Goal: Transaction & Acquisition: Purchase product/service

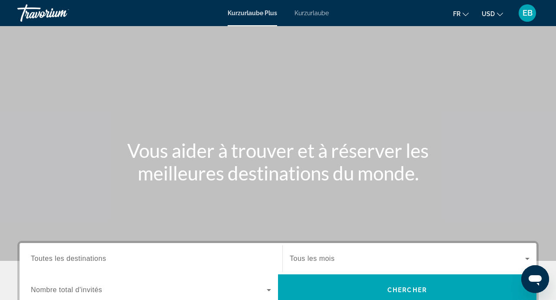
click at [446, 83] on div "Hauptinhalt" at bounding box center [278, 130] width 556 height 261
click at [254, 14] on font "Kurzurlaube Plus" at bounding box center [253, 13] width 50 height 7
click at [318, 14] on font "Kurzurlaube" at bounding box center [312, 13] width 34 height 7
click at [514, 67] on div "Hauptinhalt" at bounding box center [278, 130] width 556 height 261
click at [466, 12] on icon "Sprache ändern" at bounding box center [466, 14] width 6 height 6
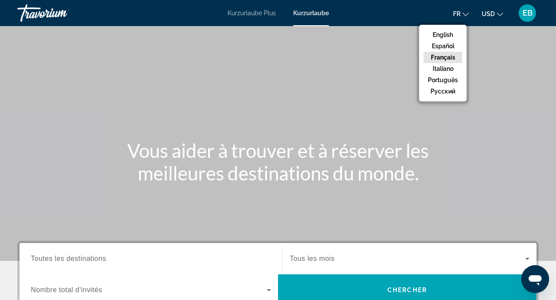
click at [491, 50] on div "Hauptinhalt" at bounding box center [278, 130] width 556 height 261
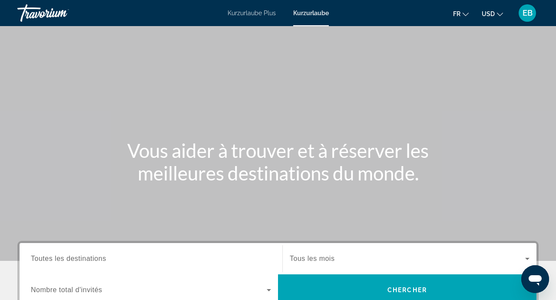
click at [502, 46] on div "Hauptinhalt" at bounding box center [278, 130] width 556 height 261
click at [509, 54] on div "Hauptinhalt" at bounding box center [278, 130] width 556 height 261
click at [535, 11] on div "EB" at bounding box center [527, 12] width 17 height 17
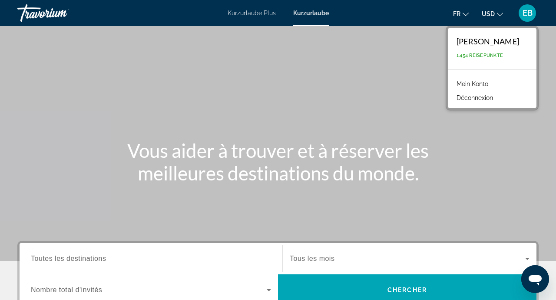
click at [418, 51] on div "Hauptinhalt" at bounding box center [278, 130] width 556 height 261
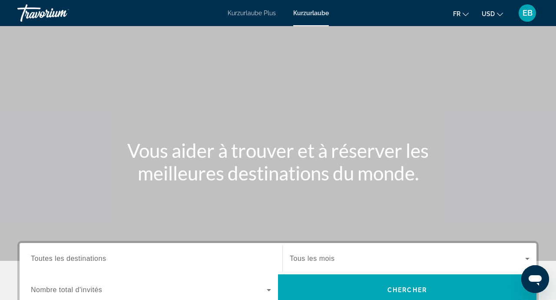
click at [468, 13] on icon "Sprache ändern" at bounding box center [466, 14] width 6 height 6
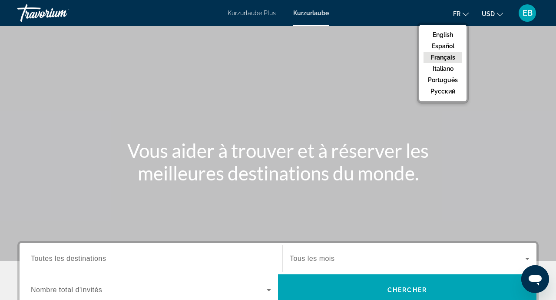
click at [454, 93] on button "русский" at bounding box center [443, 91] width 39 height 11
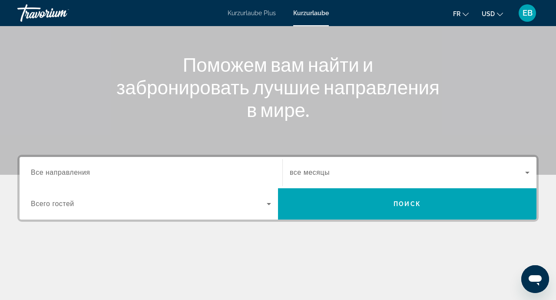
scroll to position [89, 0]
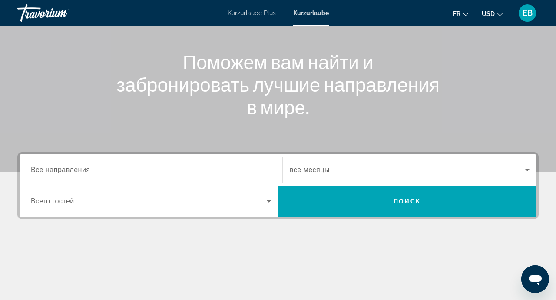
click at [55, 179] on div "Search widget" at bounding box center [151, 170] width 240 height 25
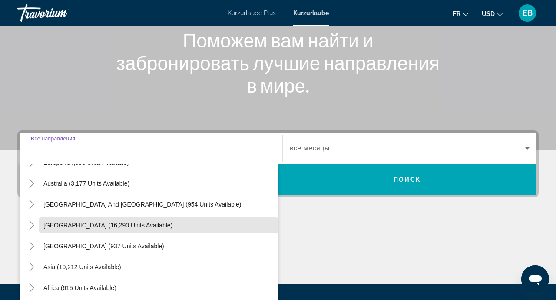
scroll to position [141, 0]
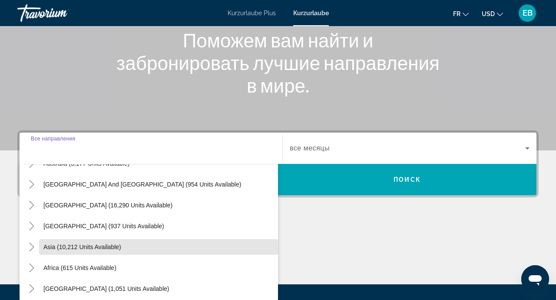
click at [53, 249] on span "Asia (10,212 units available)" at bounding box center [82, 246] width 78 height 7
type input "**********"
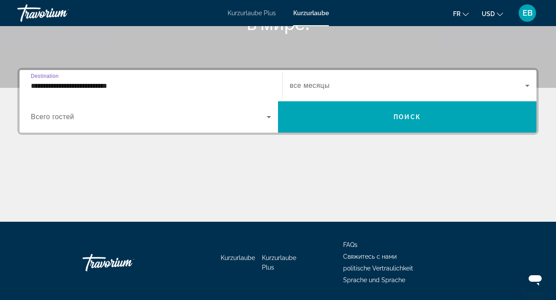
scroll to position [173, 0]
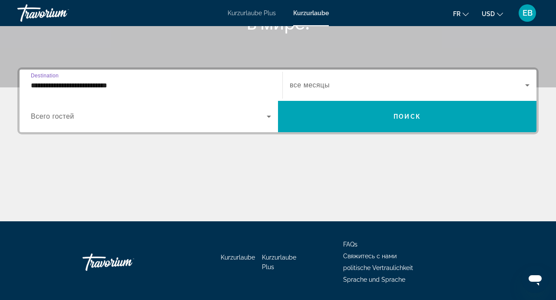
click at [272, 117] on icon "Search widget" at bounding box center [269, 116] width 10 height 10
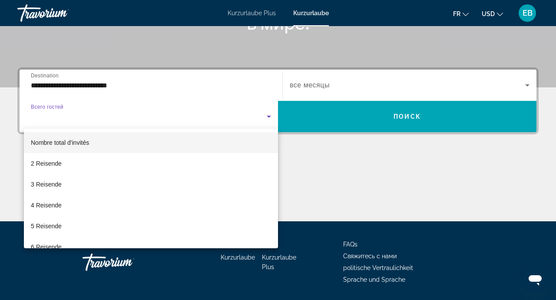
click at [272, 117] on div at bounding box center [278, 150] width 556 height 300
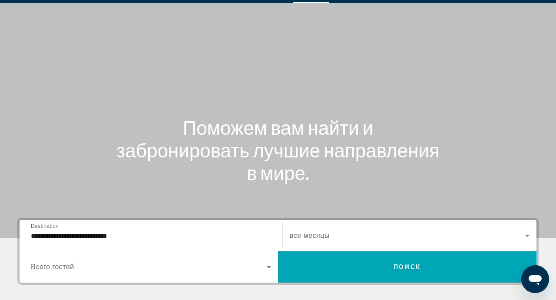
scroll to position [0, 0]
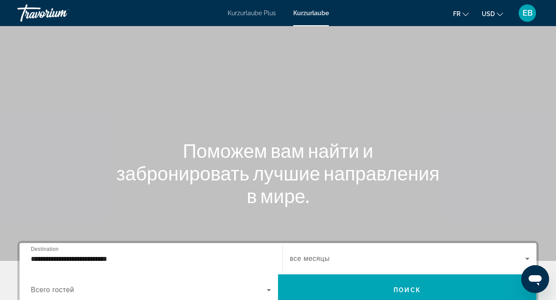
click at [260, 13] on font "Kurzurlaube Plus" at bounding box center [252, 13] width 48 height 7
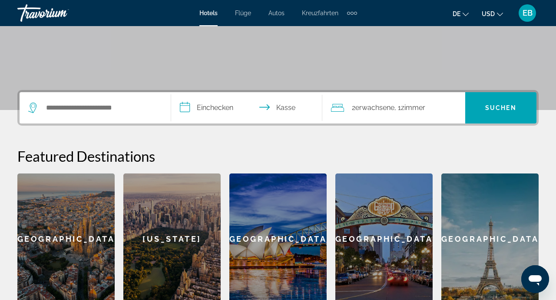
scroll to position [151, 0]
click at [104, 110] on input "Such-Widget" at bounding box center [101, 107] width 113 height 13
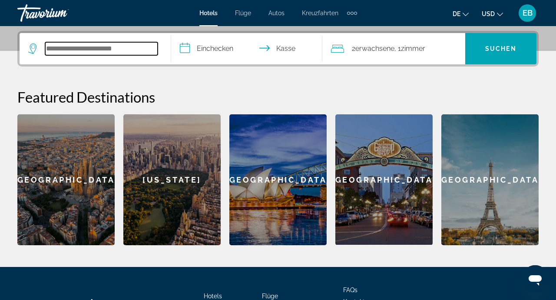
scroll to position [212, 0]
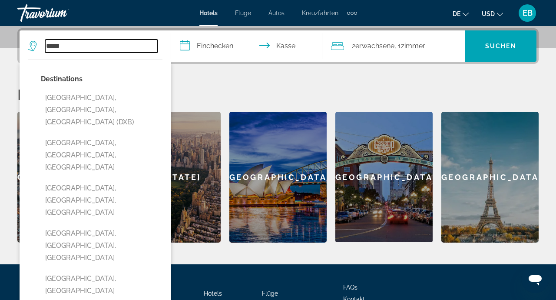
type input "*****"
click at [505, 46] on font "Suchen" at bounding box center [500, 46] width 31 height 7
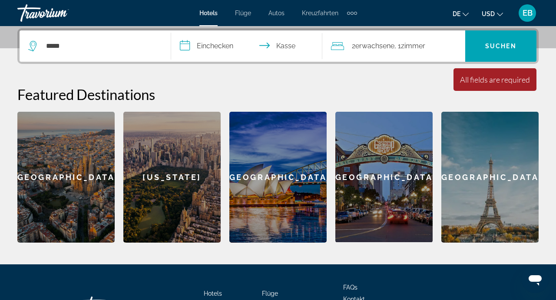
click at [500, 43] on font "Suchen" at bounding box center [500, 46] width 31 height 7
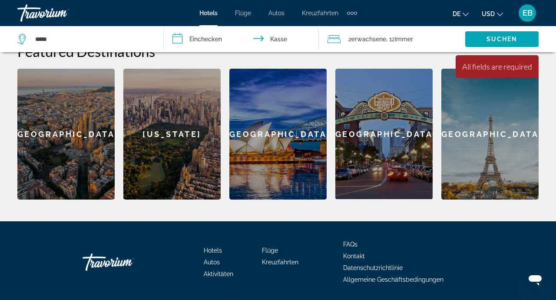
click at [269, 252] on font "Flüge" at bounding box center [270, 250] width 16 height 7
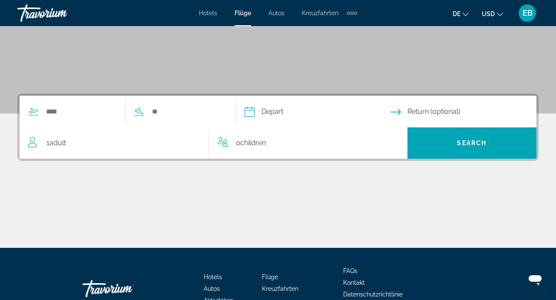
scroll to position [149, 0]
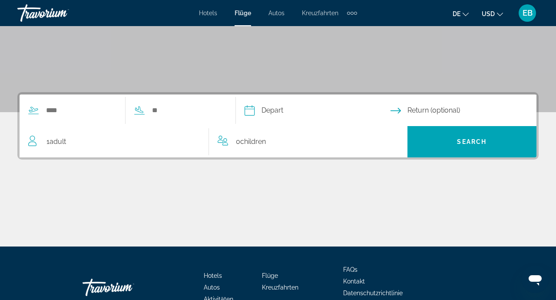
click at [211, 12] on font "Hotels" at bounding box center [208, 13] width 18 height 7
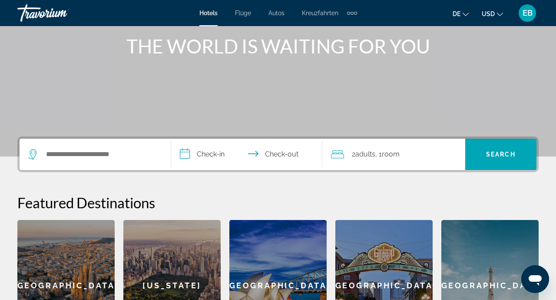
scroll to position [105, 0]
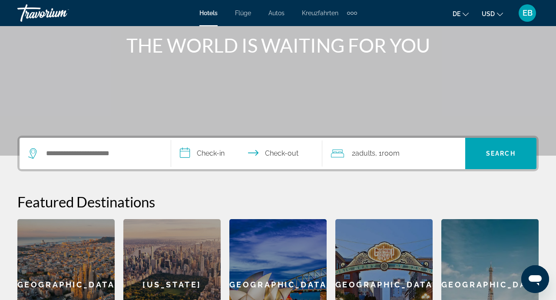
click at [65, 273] on div "[GEOGRAPHIC_DATA]" at bounding box center [65, 284] width 97 height 131
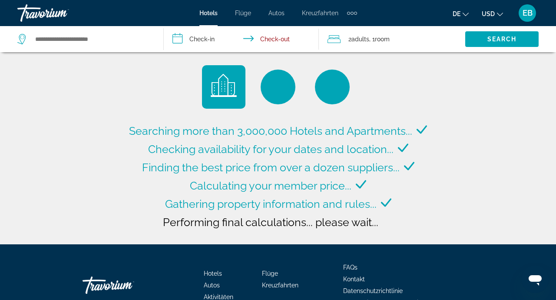
type input "**********"
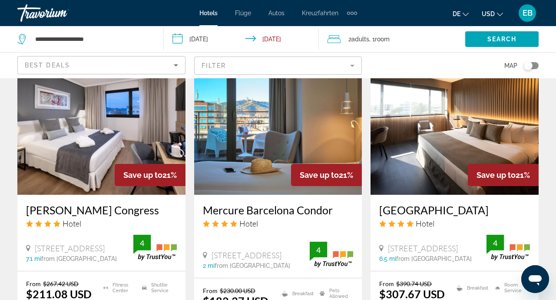
scroll to position [1098, 0]
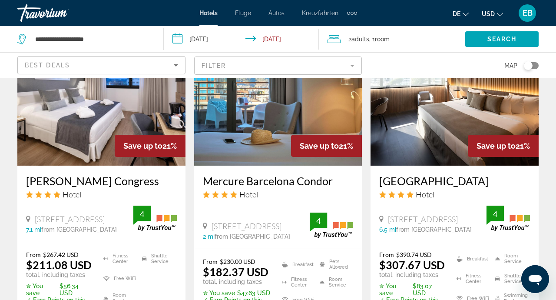
click at [75, 115] on img "Hauptinhalt" at bounding box center [101, 95] width 168 height 139
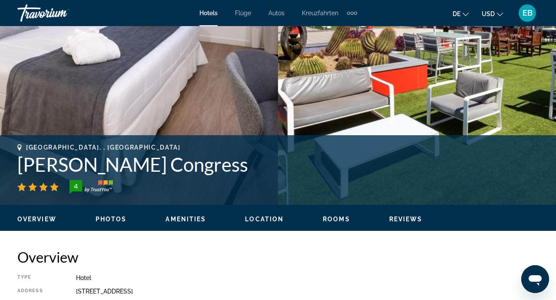
scroll to position [224, 0]
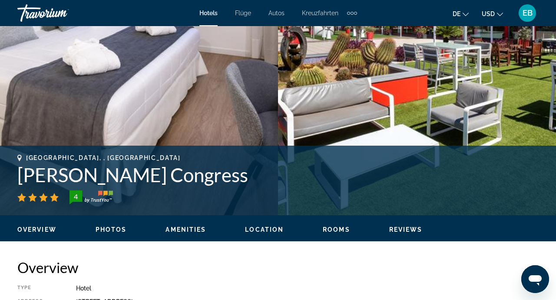
click at [113, 231] on span "Photos" at bounding box center [111, 229] width 31 height 7
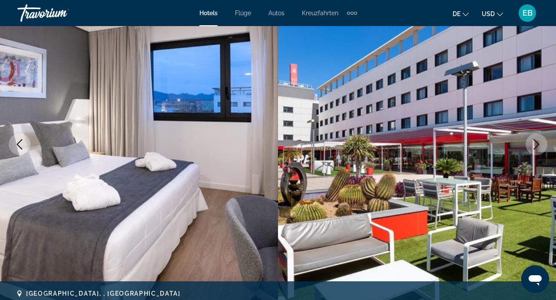
scroll to position [0, 0]
